Goal: Task Accomplishment & Management: Use online tool/utility

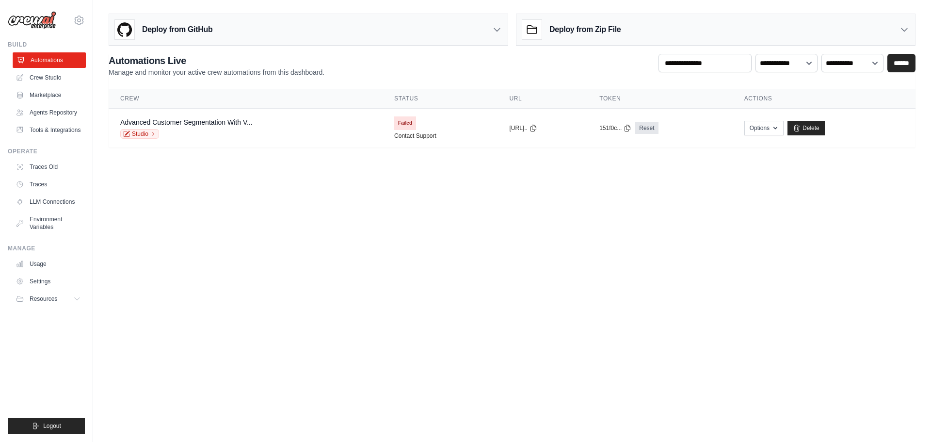
click at [55, 60] on link "Automations" at bounding box center [49, 60] width 73 height 16
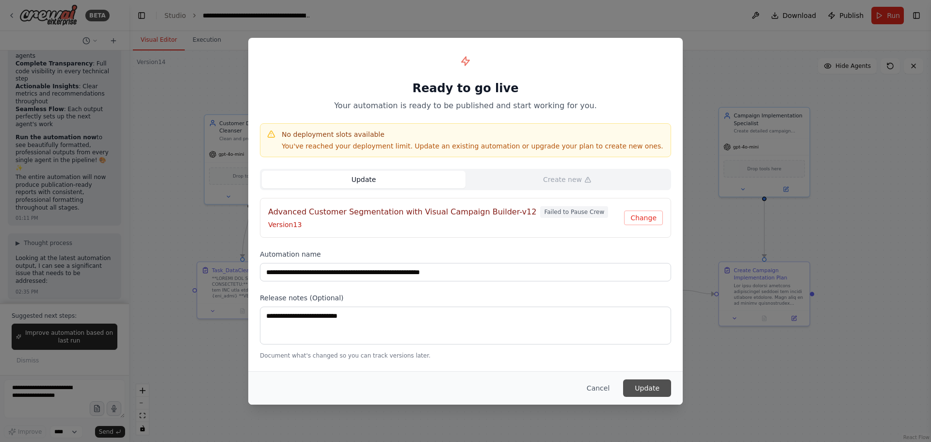
click at [659, 386] on button "Update" at bounding box center [647, 387] width 48 height 17
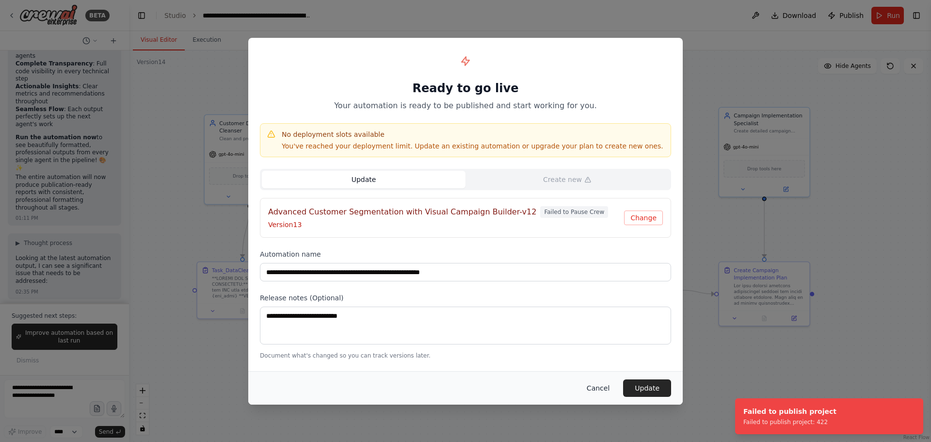
click at [597, 385] on button "Cancel" at bounding box center [598, 387] width 38 height 17
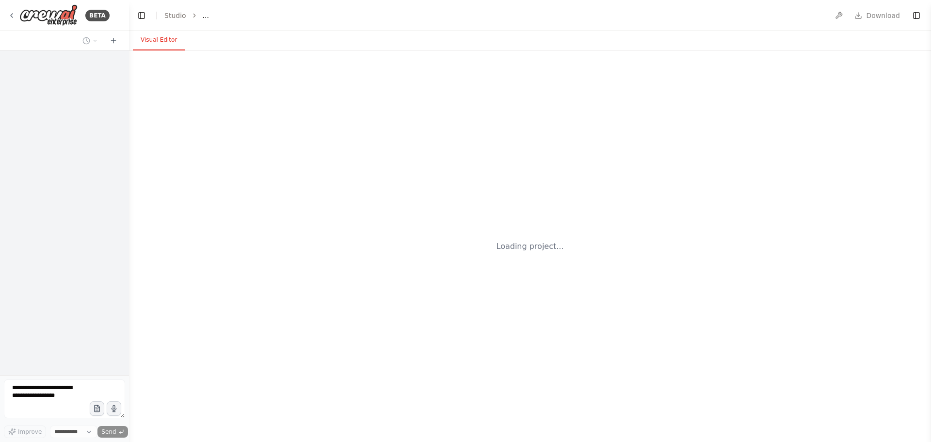
select select "****"
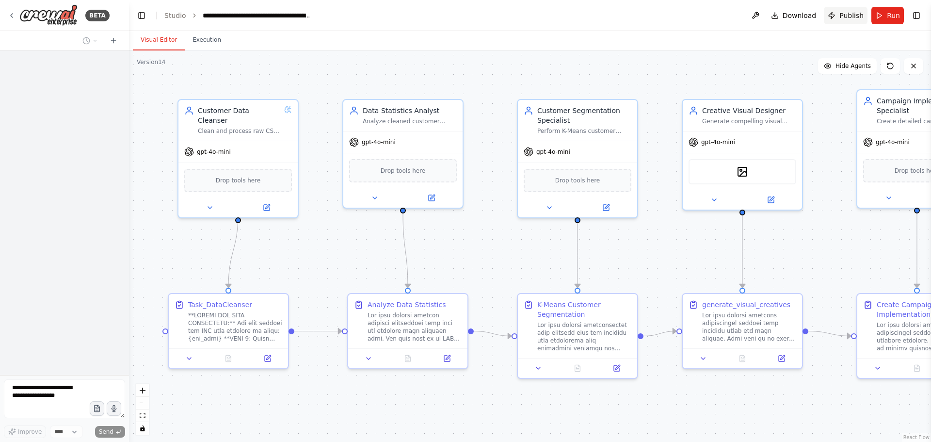
click at [844, 12] on span "Publish" at bounding box center [851, 16] width 24 height 10
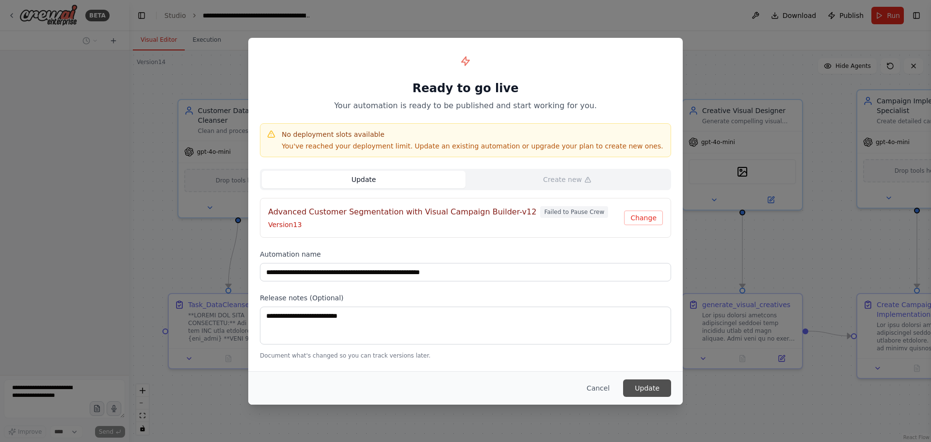
click at [653, 384] on button "Update" at bounding box center [647, 387] width 48 height 17
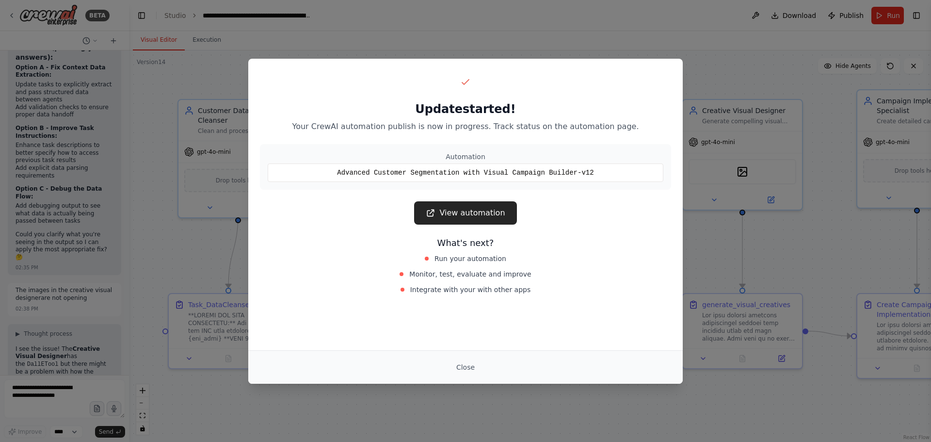
scroll to position [40923, 0]
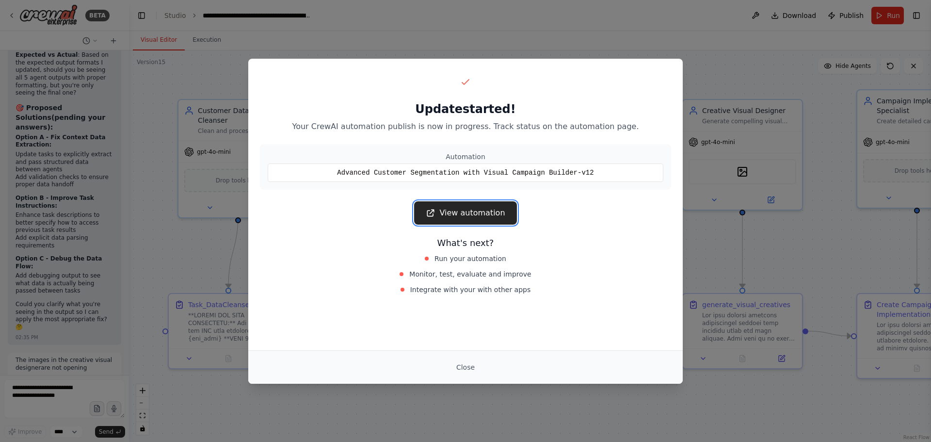
click at [469, 208] on link "View automation" at bounding box center [465, 212] width 102 height 23
